Goal: Task Accomplishment & Management: Use online tool/utility

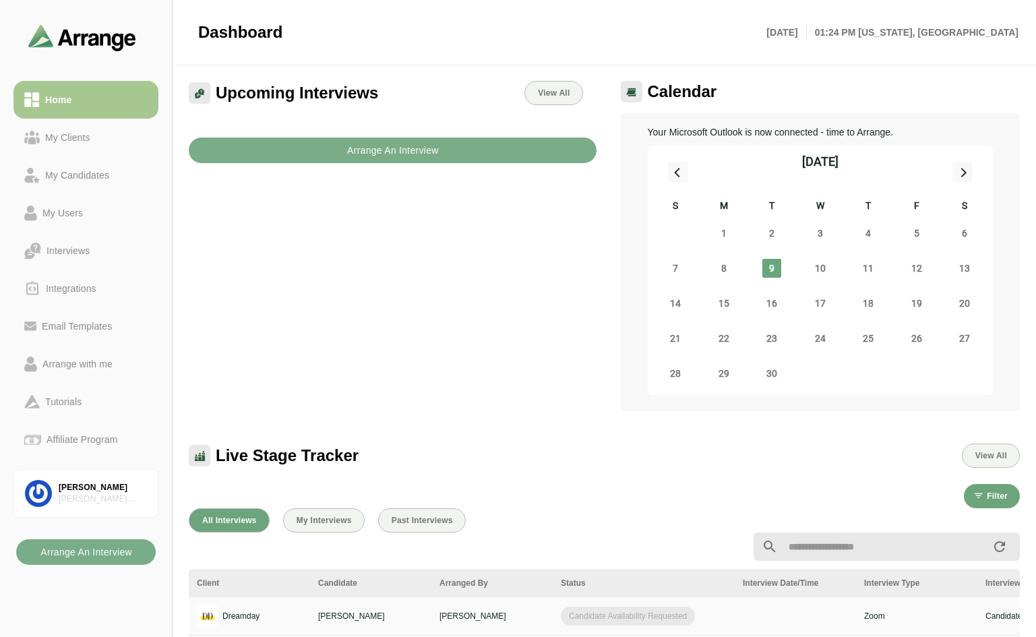
scroll to position [269, 0]
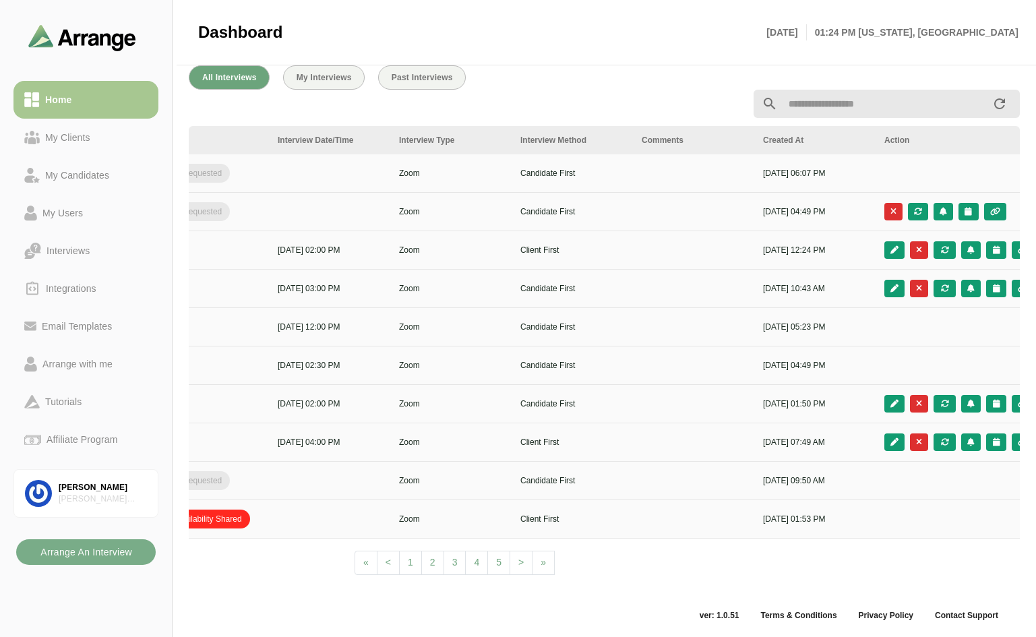
scroll to position [0, 486]
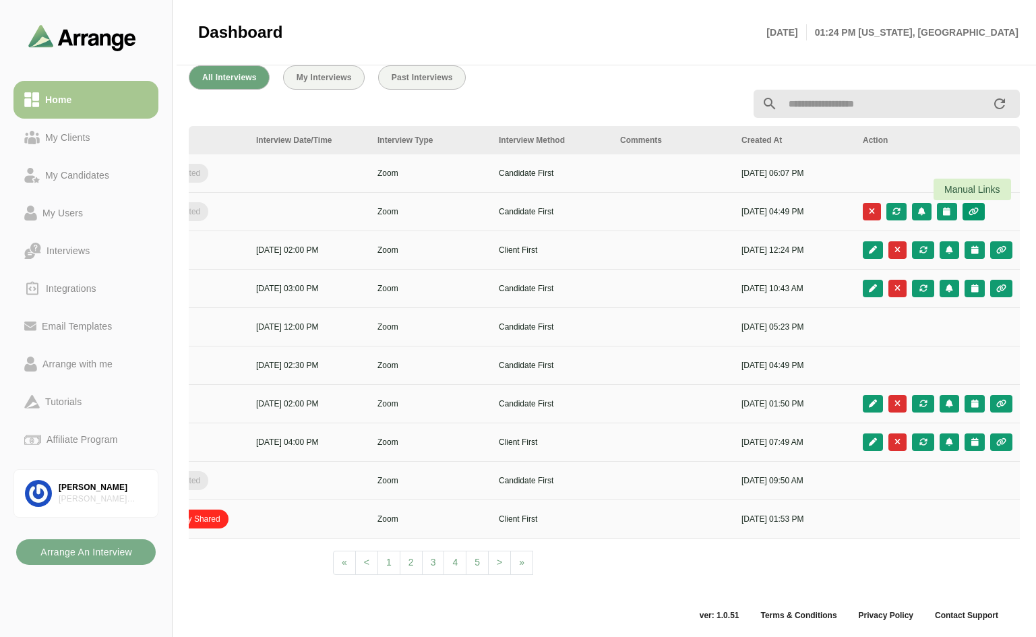
click at [974, 208] on icon "button" at bounding box center [972, 212] width 11 height 8
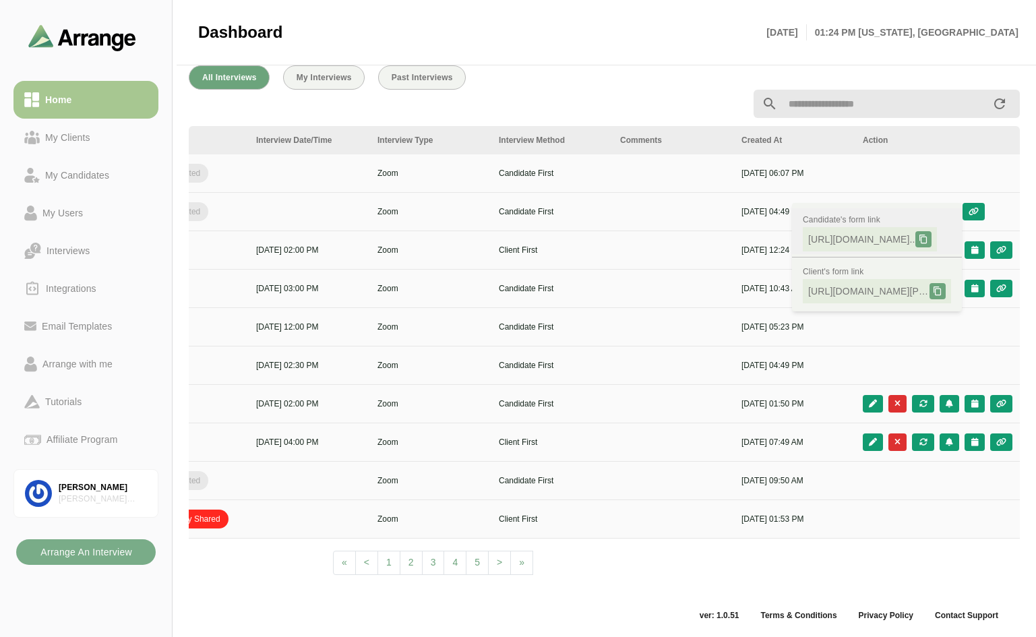
click at [928, 234] on icon at bounding box center [922, 238] width 9 height 9
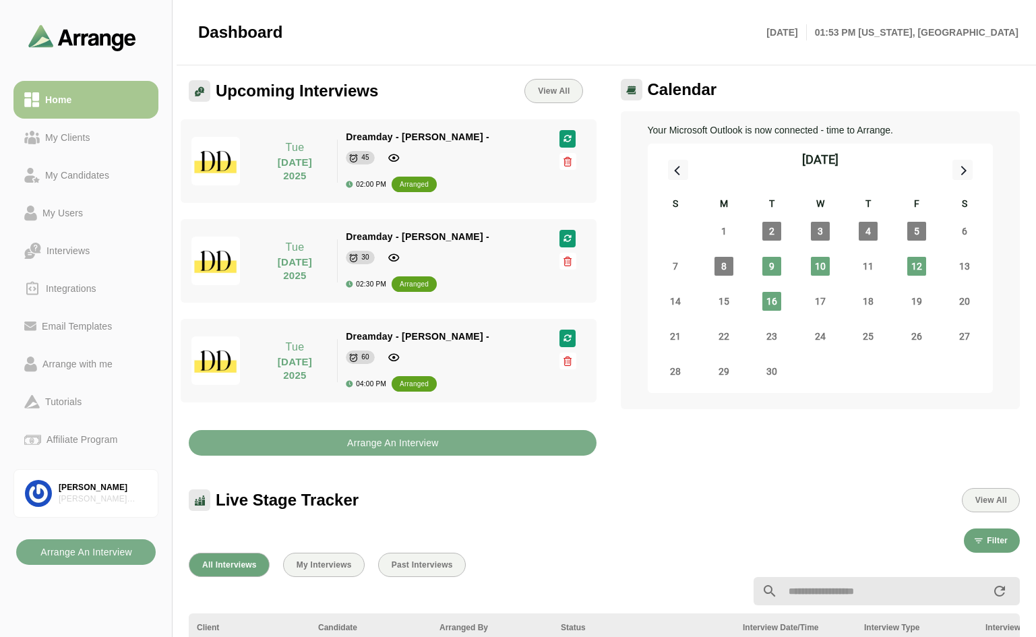
scroll to position [0, 0]
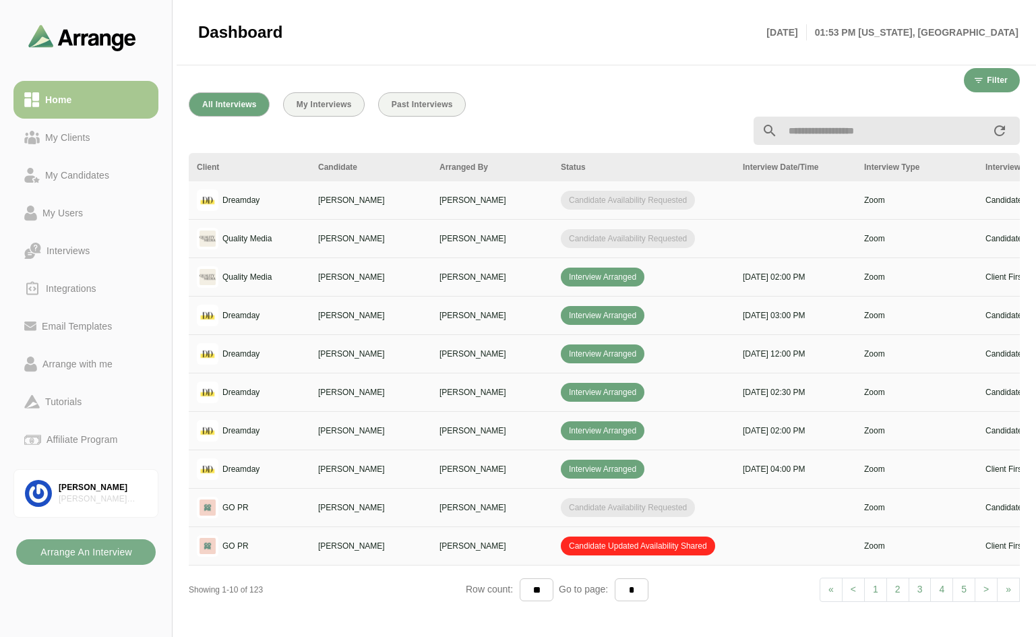
scroll to position [472, 0]
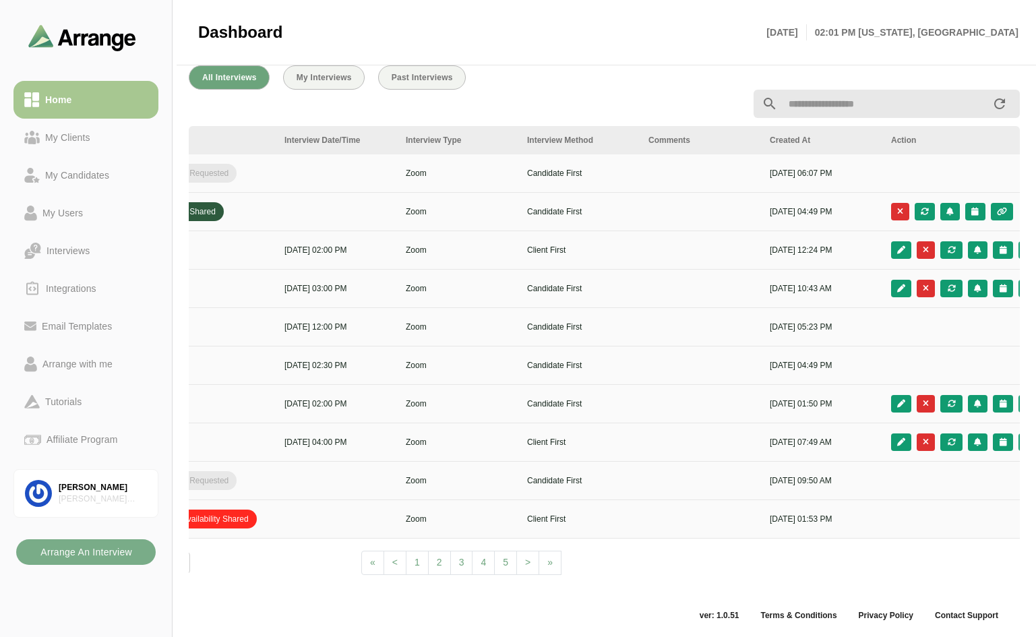
scroll to position [0, 486]
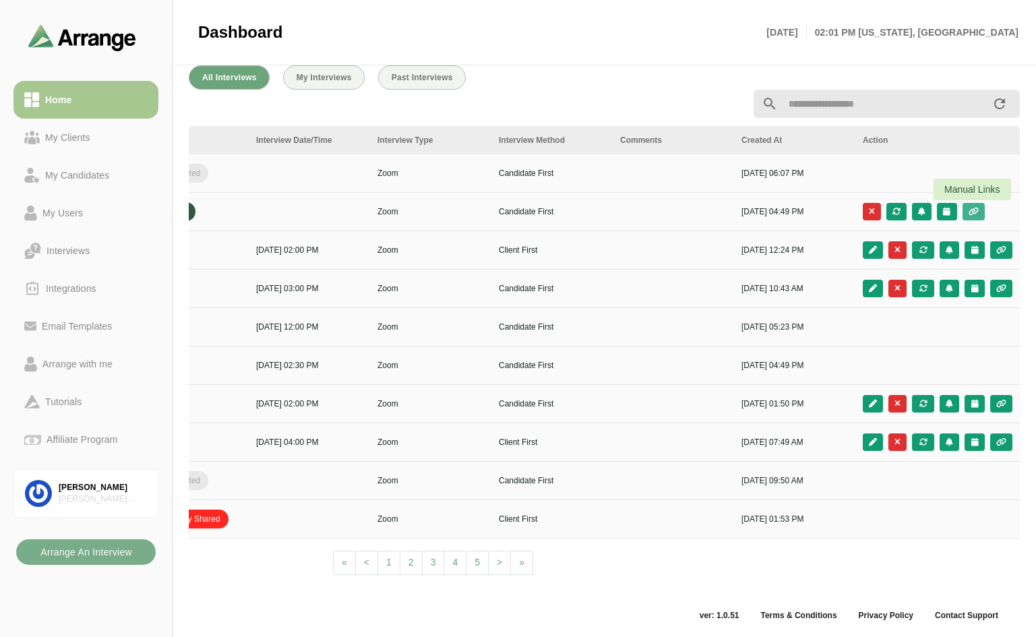
click at [976, 208] on icon "button" at bounding box center [972, 212] width 11 height 8
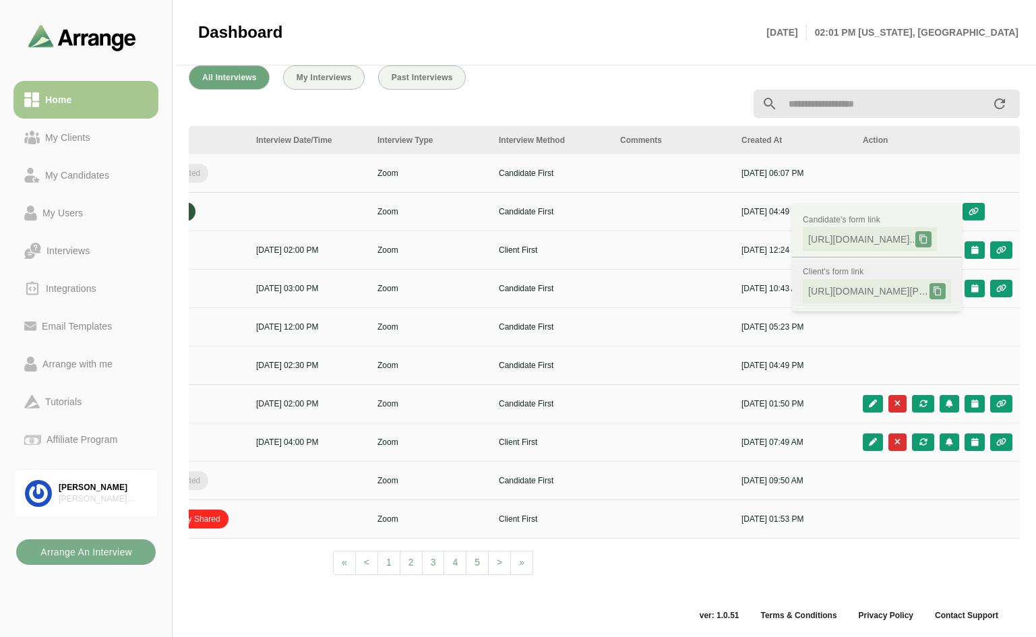
click at [936, 290] on icon at bounding box center [936, 290] width 9 height 9
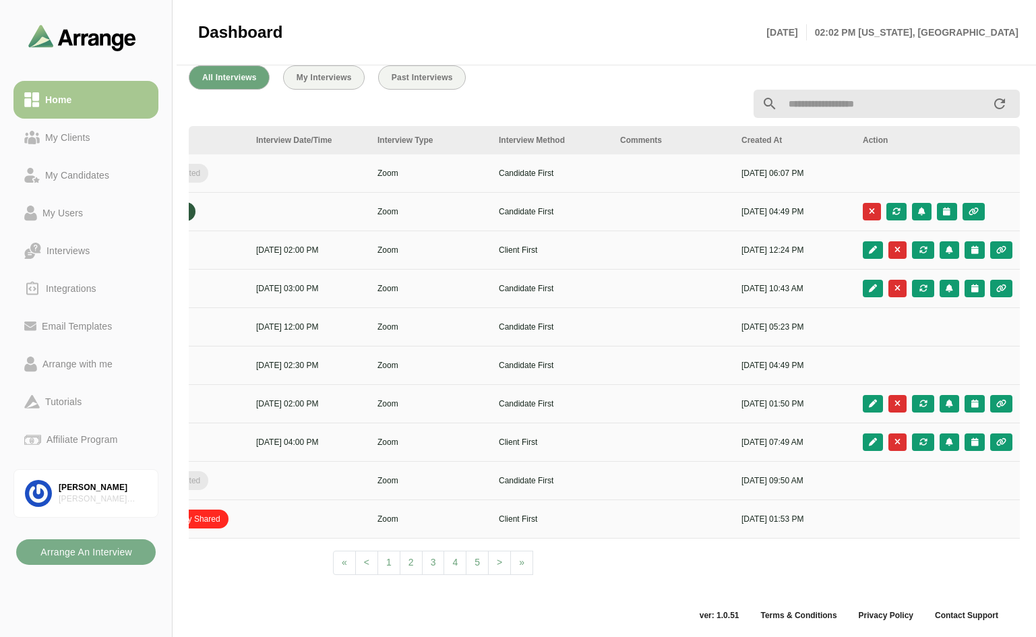
scroll to position [0, 0]
